Goal: Information Seeking & Learning: Learn about a topic

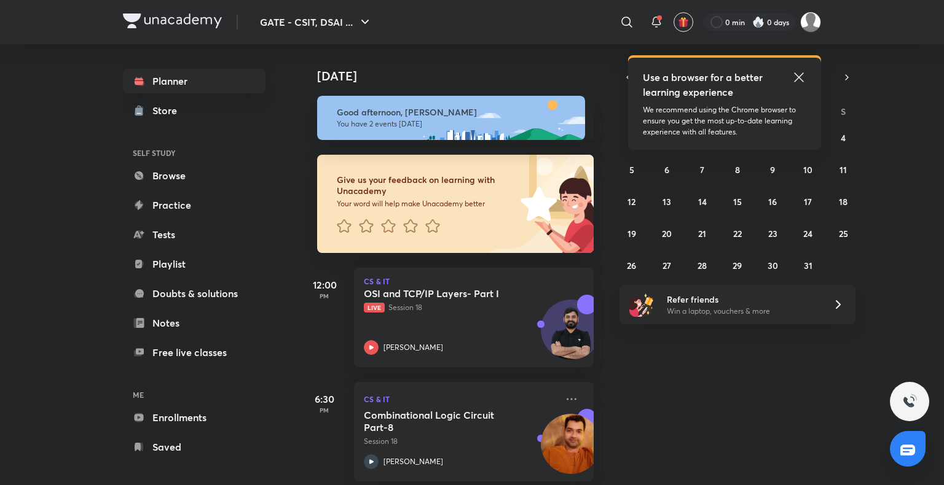
click at [753, 26] on img at bounding box center [758, 22] width 12 height 12
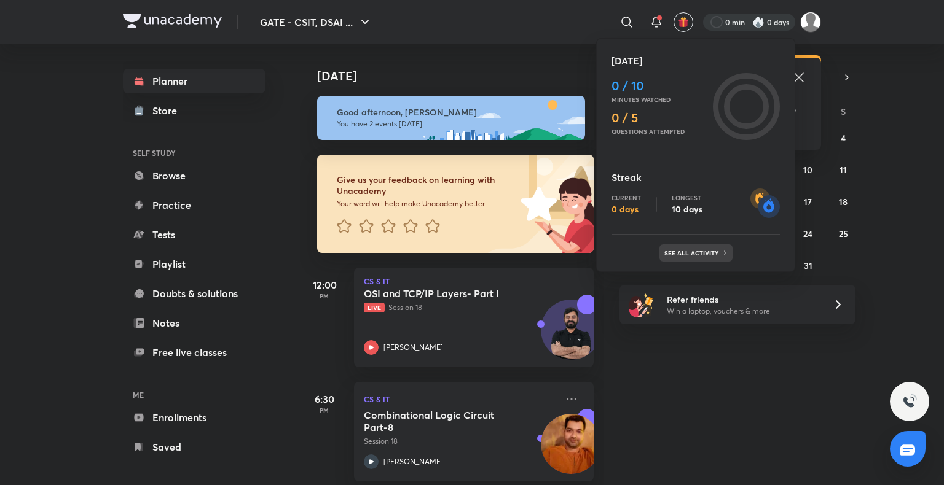
click at [696, 252] on p "See all activity" at bounding box center [692, 252] width 57 height 7
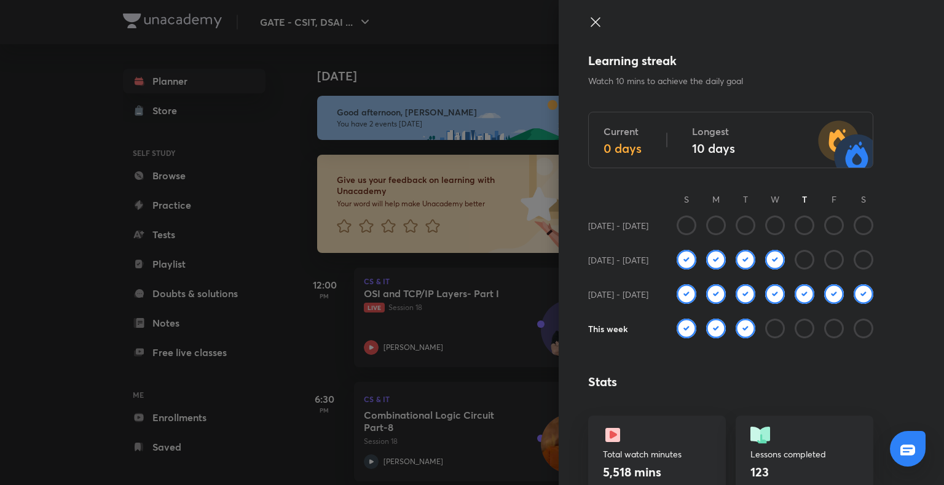
click at [588, 16] on icon at bounding box center [595, 22] width 15 height 15
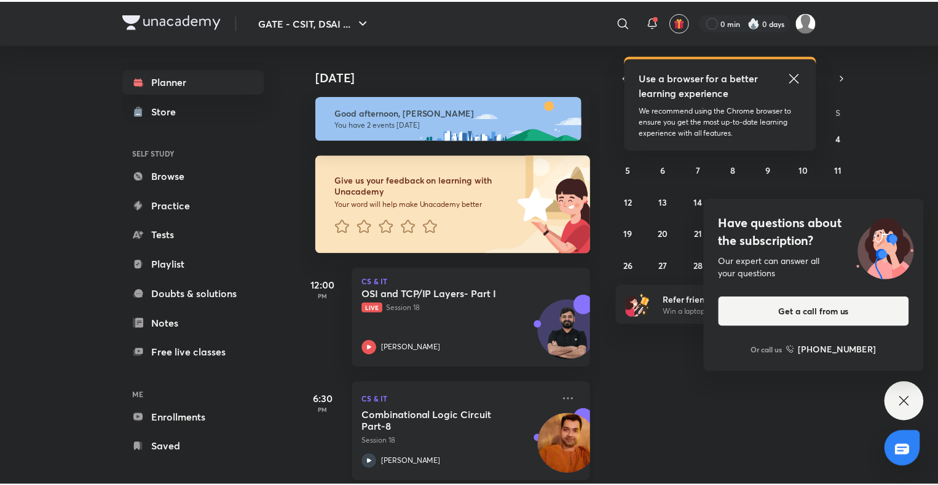
scroll to position [15, 0]
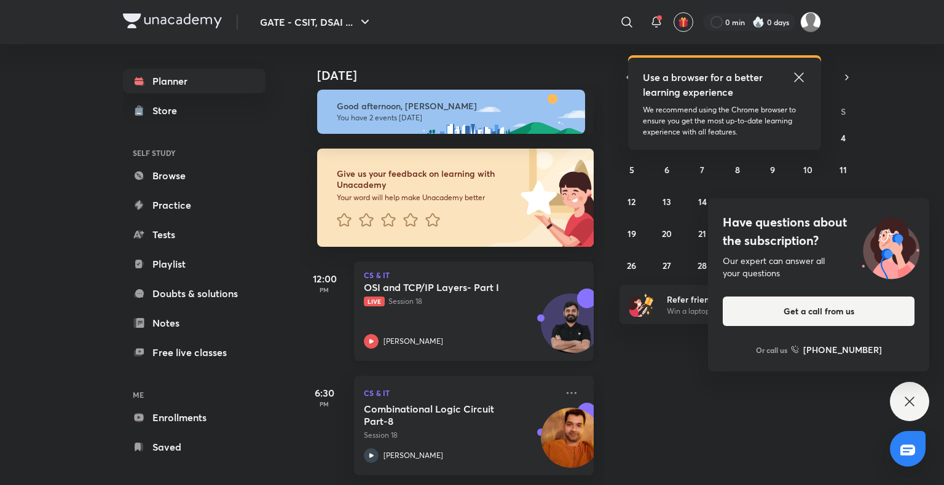
click at [476, 283] on h5 "OSI and TCP/IP Layers- Part I" at bounding box center [440, 287] width 153 height 12
click at [418, 282] on h5 "OSI and TCP/IP Layers- Part I" at bounding box center [440, 287] width 153 height 12
click at [466, 403] on h5 "Combinational Logic Circuit Part-8" at bounding box center [440, 415] width 153 height 25
click at [196, 259] on link "Playlist" at bounding box center [194, 264] width 143 height 25
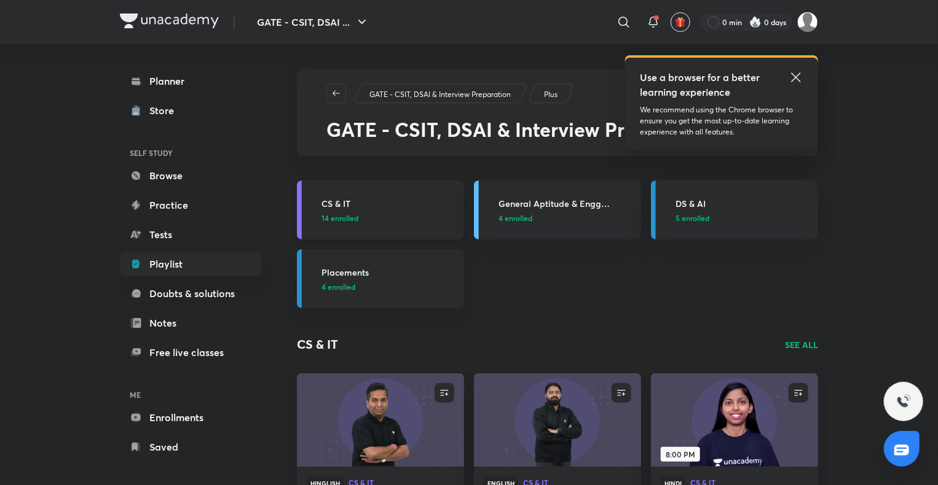
click at [347, 198] on h3 "CS & IT" at bounding box center [388, 203] width 135 height 13
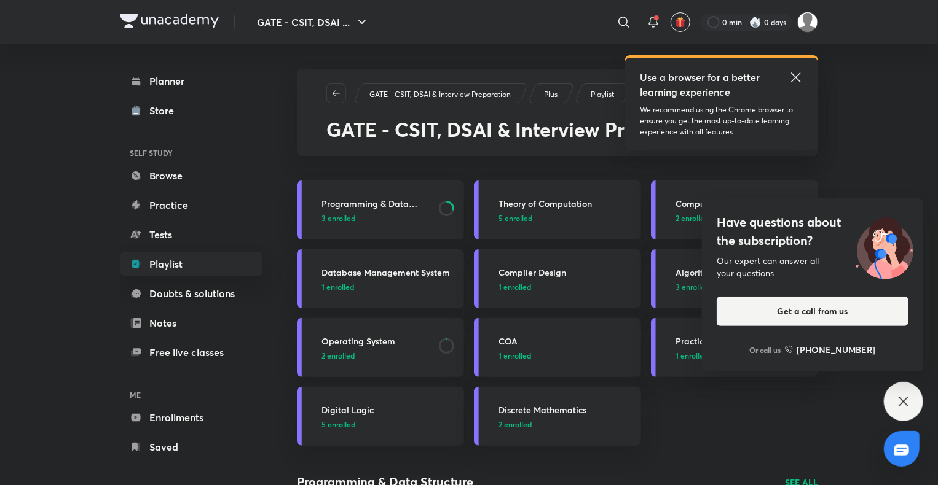
click at [904, 391] on div "Have questions about the subscription? Our expert can answer all your questions…" at bounding box center [903, 401] width 39 height 39
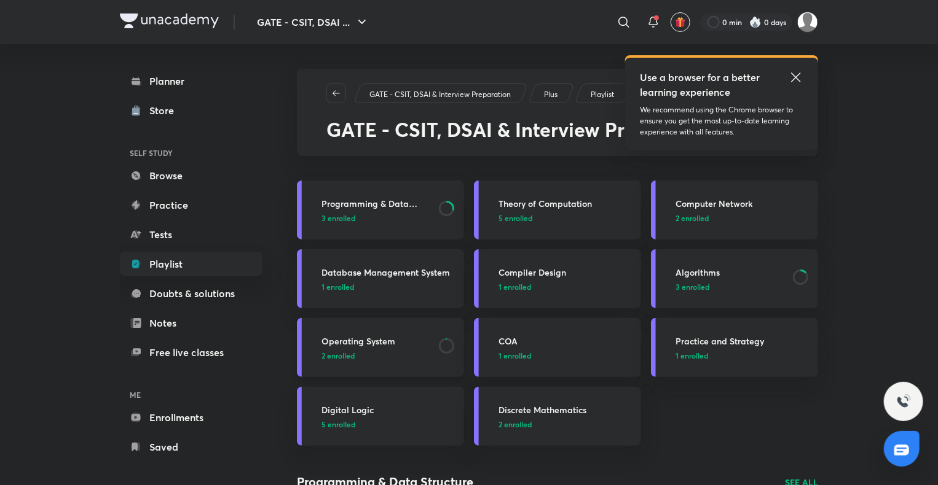
click at [391, 340] on h3 "Operating System" at bounding box center [376, 341] width 110 height 13
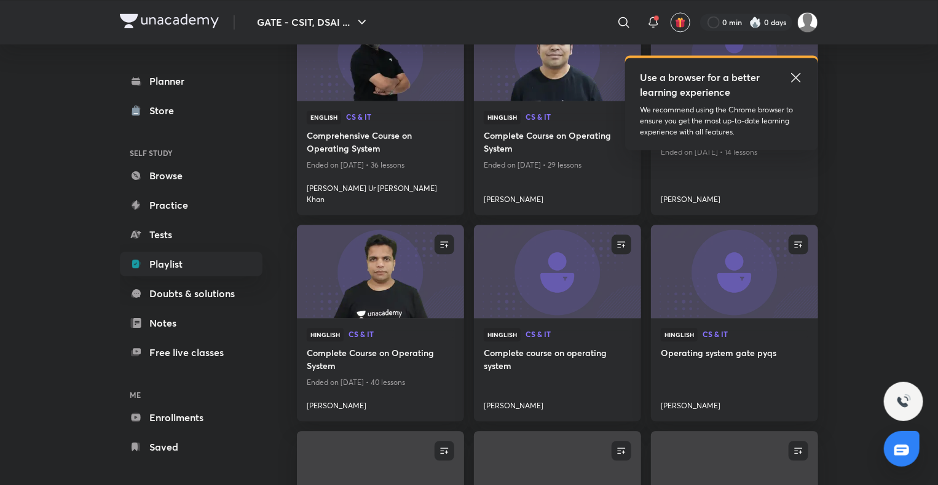
scroll to position [1278, 0]
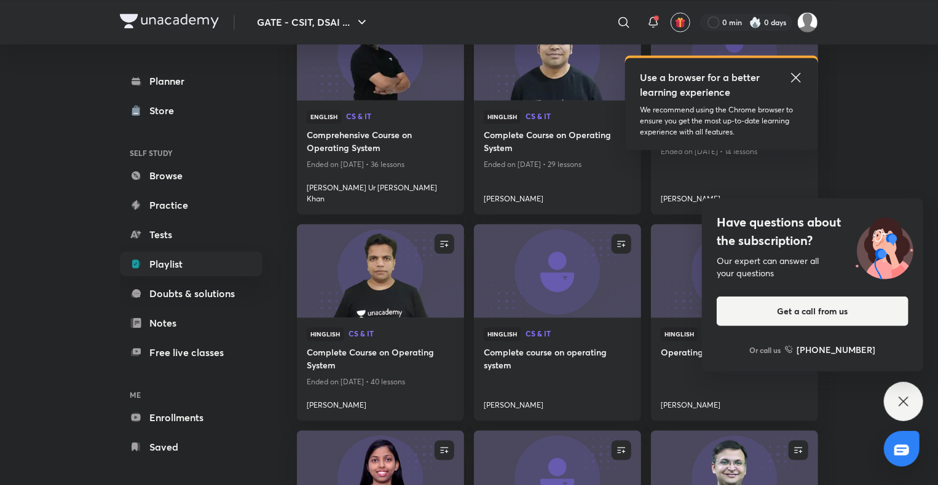
click at [907, 394] on icon at bounding box center [903, 401] width 15 height 15
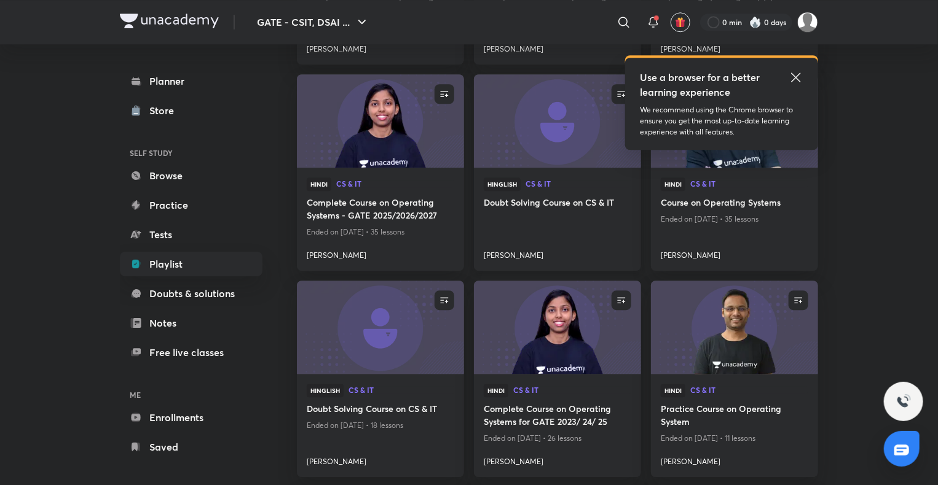
scroll to position [1634, 0]
click at [790, 76] on icon at bounding box center [795, 77] width 15 height 15
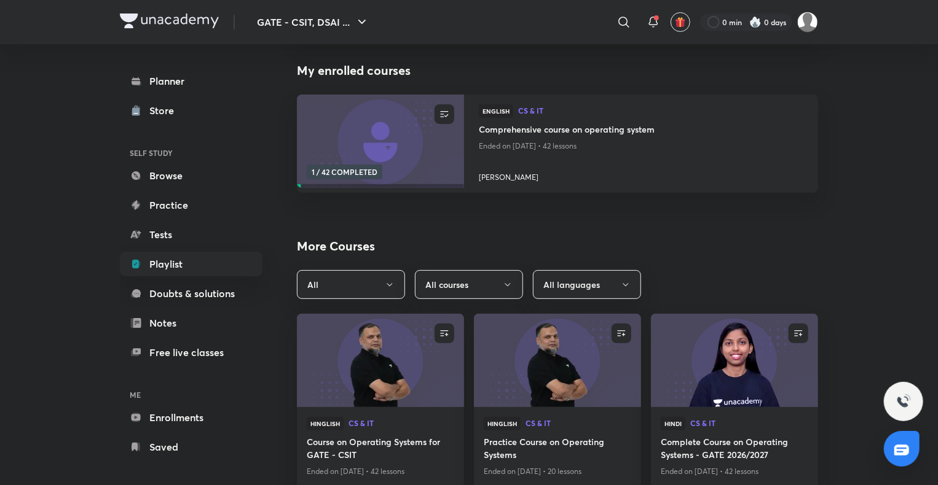
scroll to position [0, 0]
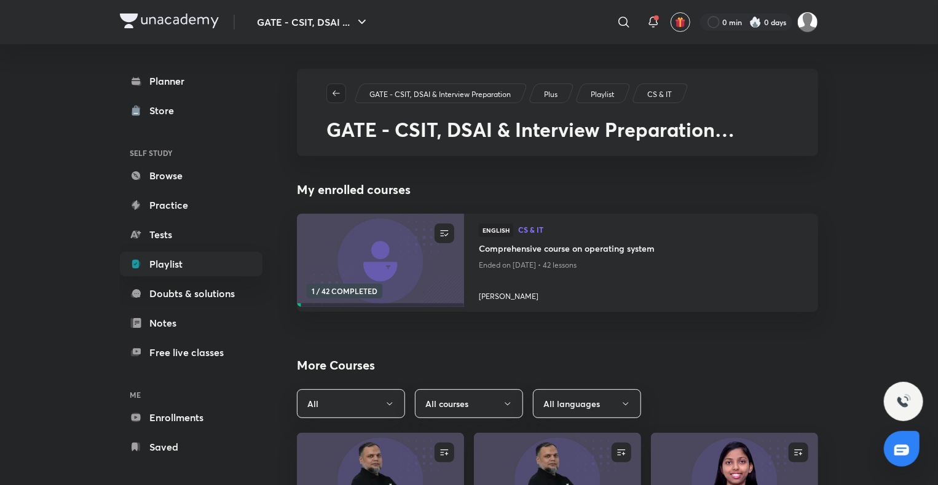
click at [335, 92] on icon "button" at bounding box center [336, 93] width 10 height 10
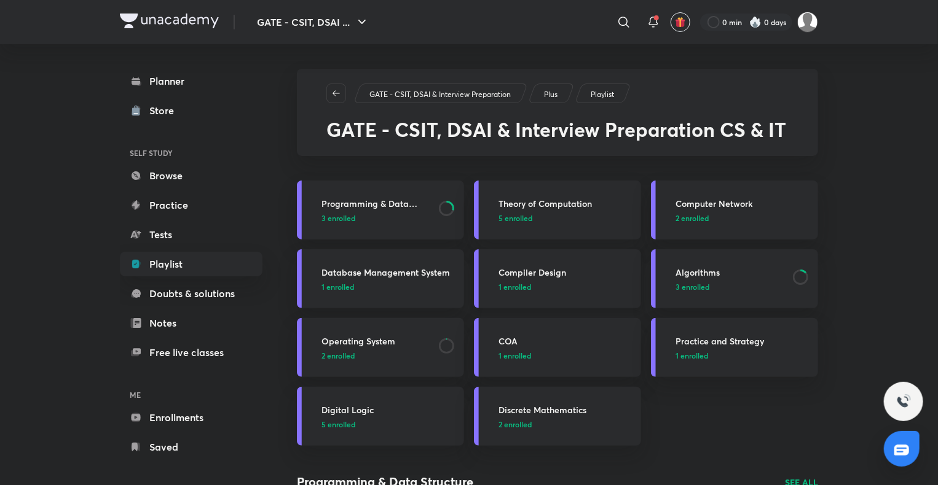
click at [543, 271] on h3 "Compiler Design" at bounding box center [565, 272] width 135 height 13
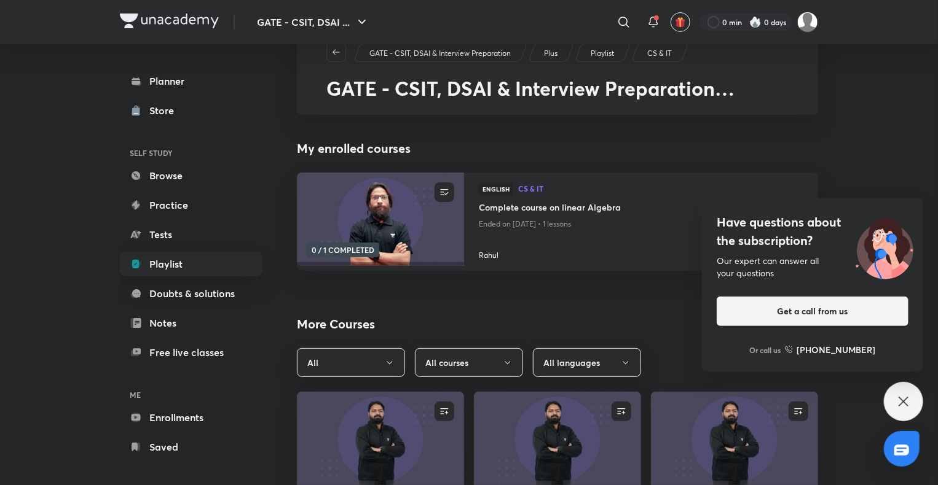
scroll to position [34, 0]
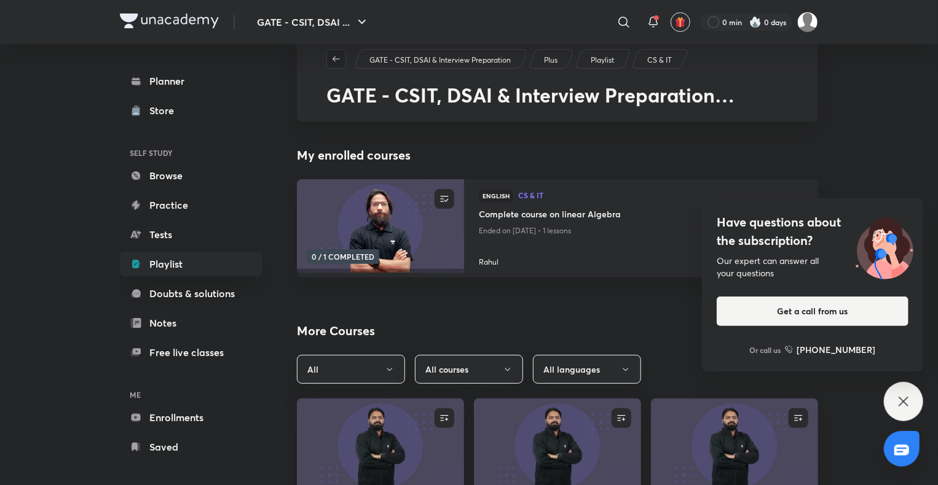
click at [339, 61] on icon "button" at bounding box center [336, 59] width 10 height 10
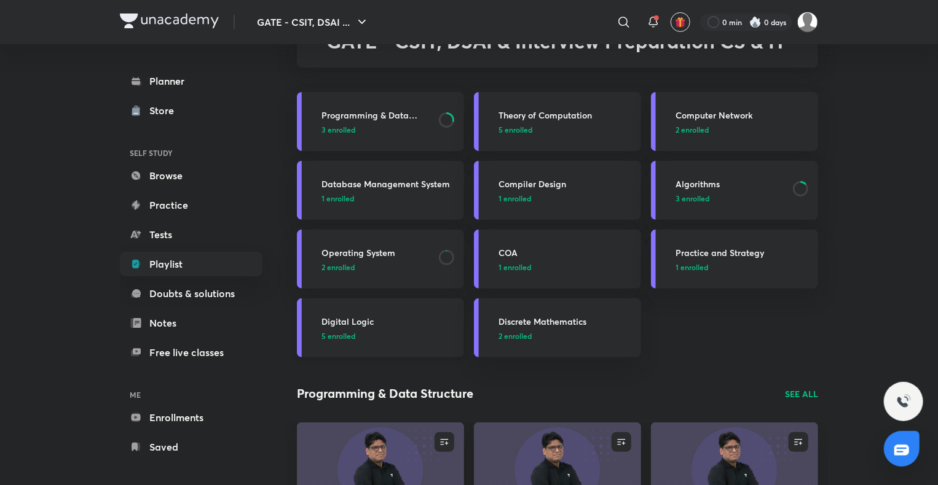
scroll to position [90, 0]
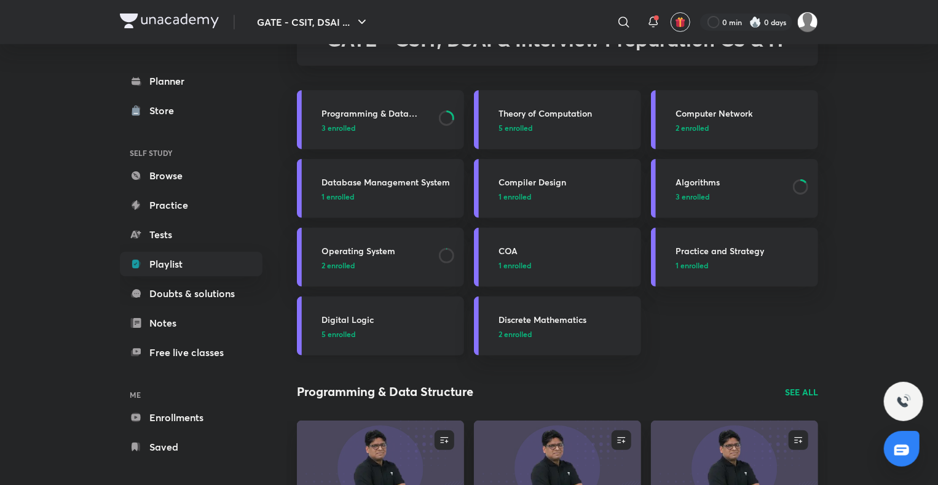
click at [367, 315] on h3 "Digital Logic" at bounding box center [388, 319] width 135 height 13
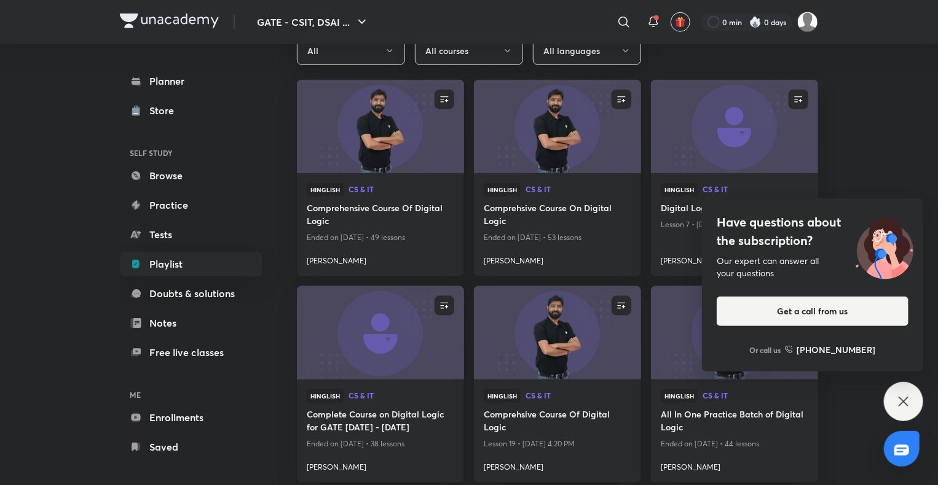
scroll to position [623, 0]
click at [904, 411] on div "Have questions about the subscription? Our expert can answer all your questions…" at bounding box center [903, 401] width 39 height 39
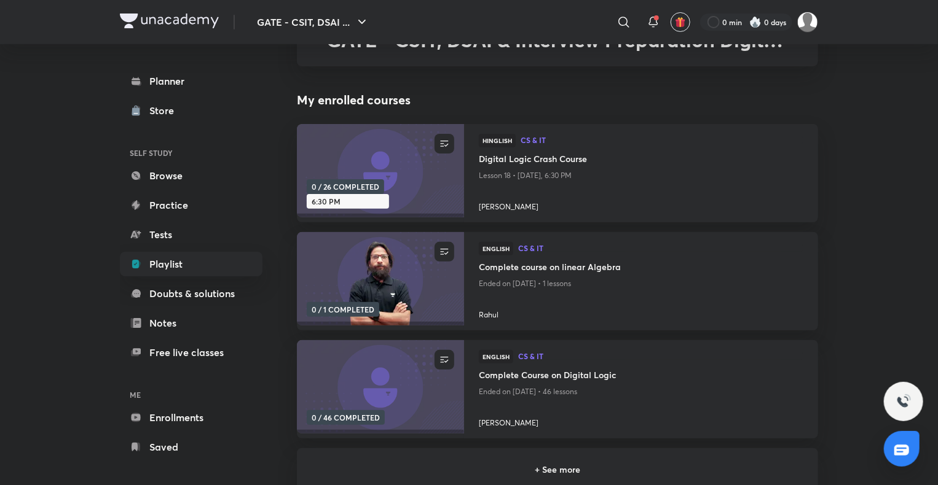
scroll to position [0, 0]
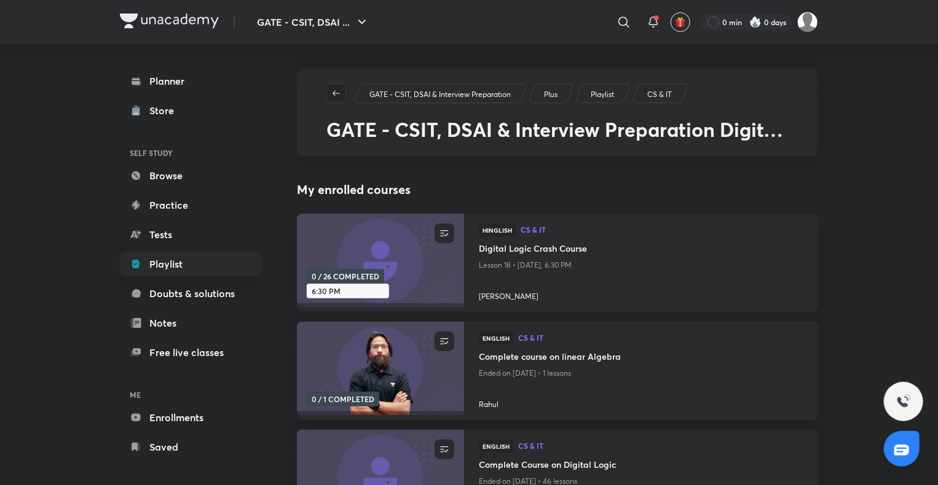
click at [340, 97] on icon "button" at bounding box center [336, 93] width 10 height 10
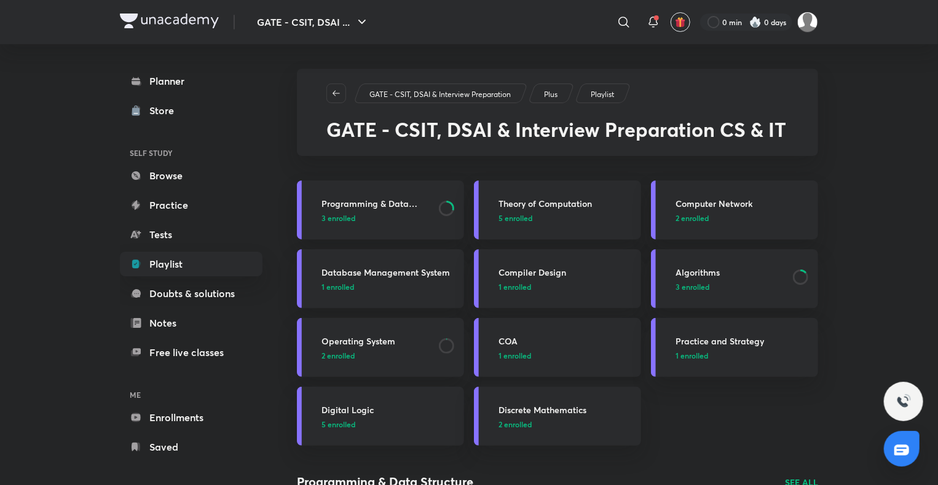
click at [516, 343] on h3 "COA" at bounding box center [565, 341] width 135 height 13
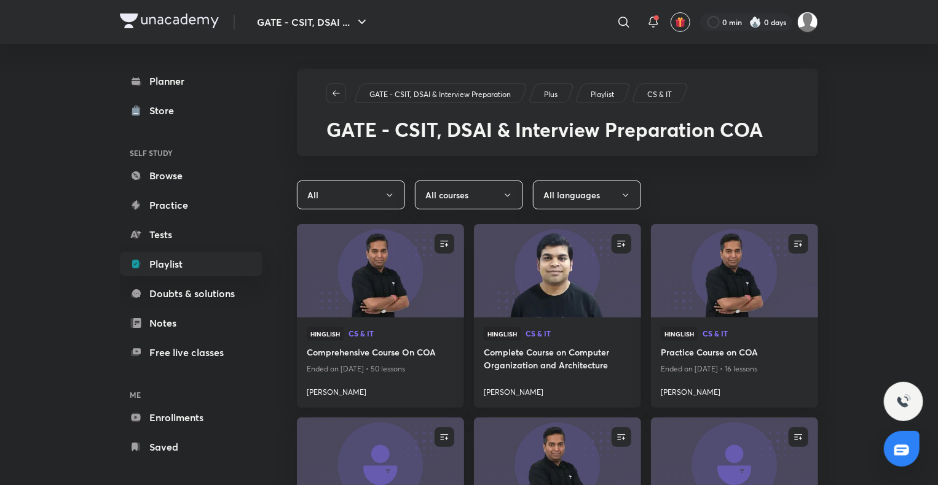
click at [346, 90] on div "GATE - CSIT, DSAI & Interview Preparation Plus Playlist CS & IT" at bounding box center [557, 94] width 462 height 20
click at [332, 95] on icon "button" at bounding box center [336, 93] width 10 height 10
